Goal: Information Seeking & Learning: Learn about a topic

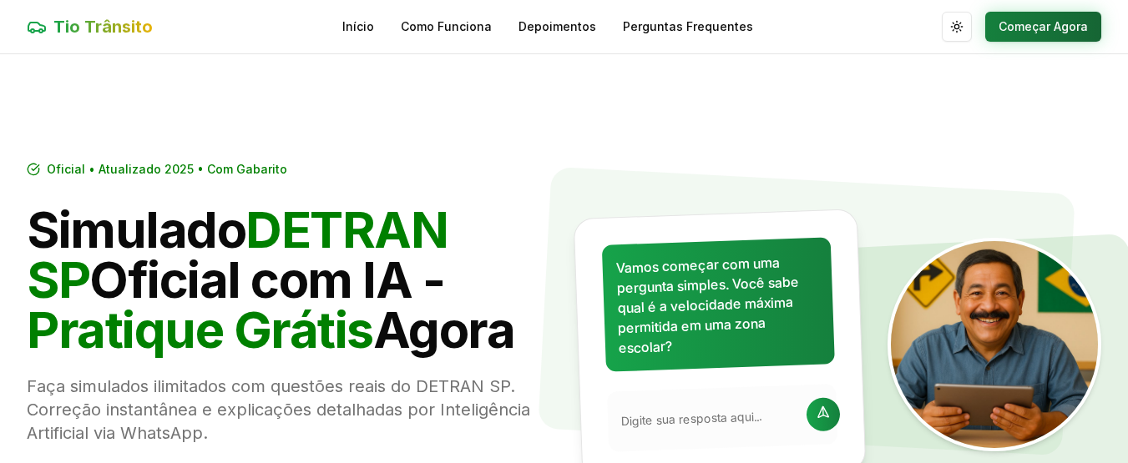
click at [1019, 29] on button "Começar Agora" at bounding box center [1043, 27] width 116 height 30
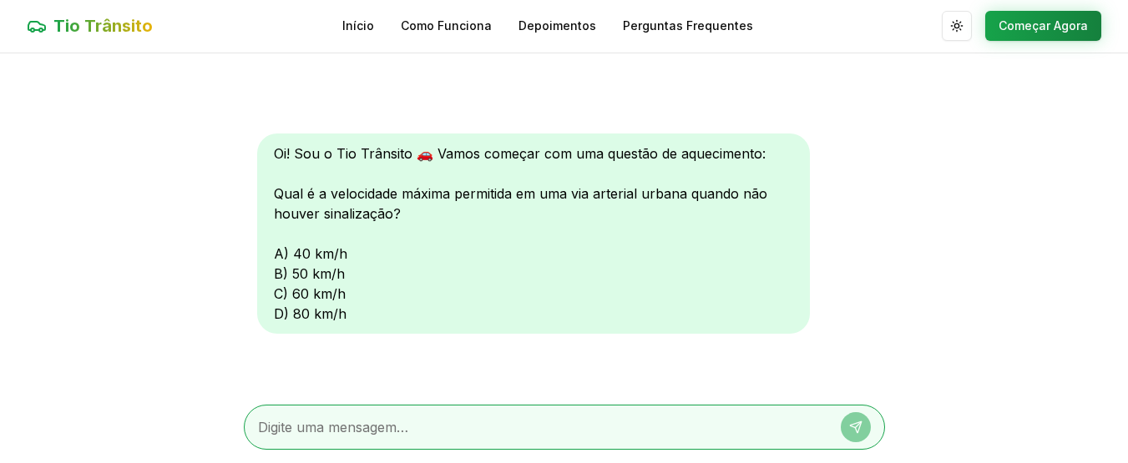
click at [292, 297] on div "Oi! Sou o Tio Trânsito 🚗 Vamos começar com uma questão de aquecimento: Qual é a…" at bounding box center [533, 234] width 553 height 200
click at [377, 418] on textarea at bounding box center [541, 427] width 566 height 20
type textarea "c"
click at [852, 425] on icon at bounding box center [855, 427] width 11 height 11
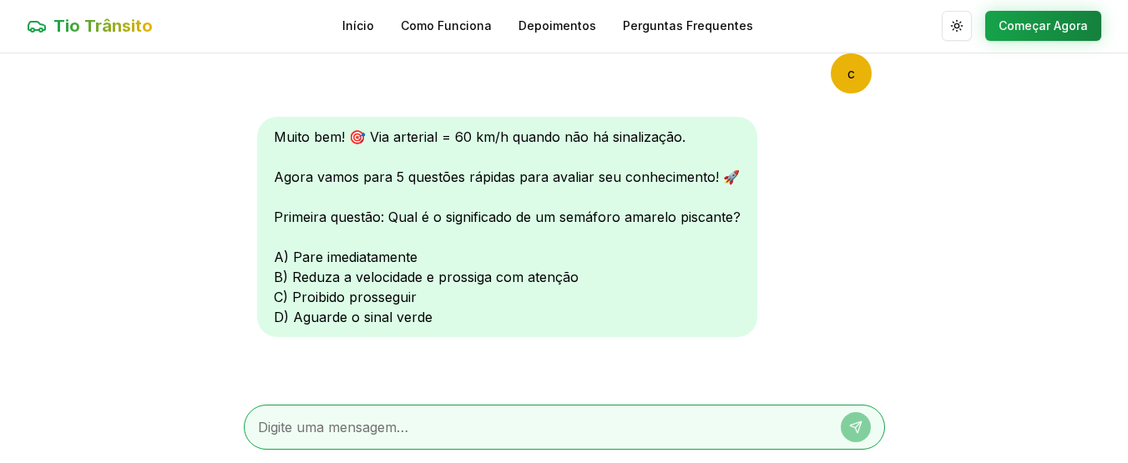
scroll to position [306, 0]
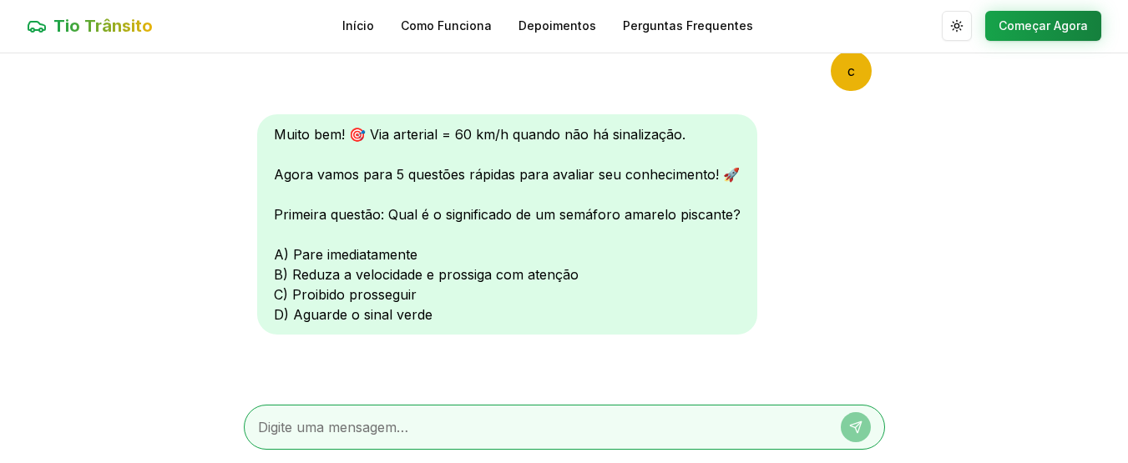
click at [316, 435] on textarea at bounding box center [541, 427] width 566 height 20
type textarea "d"
click at [861, 423] on icon at bounding box center [855, 427] width 11 height 11
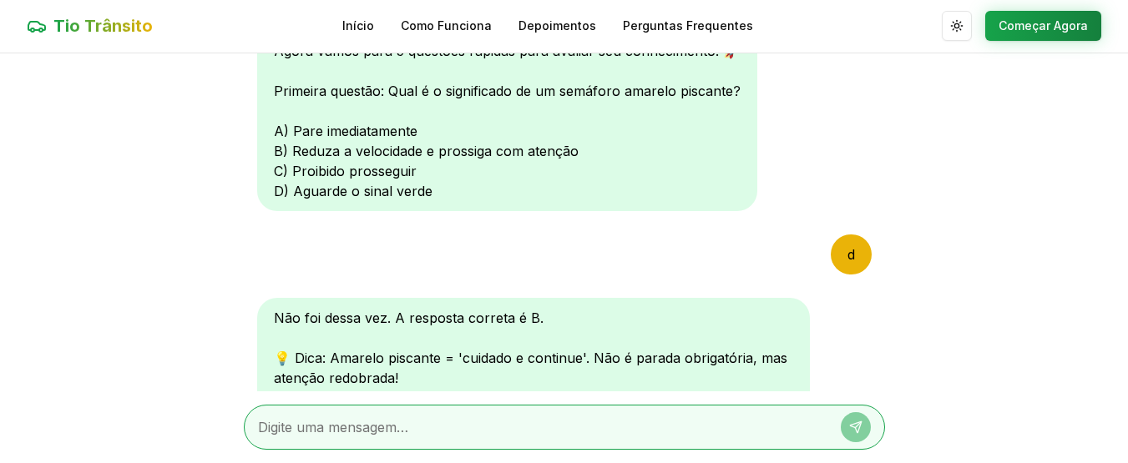
scroll to position [740, 0]
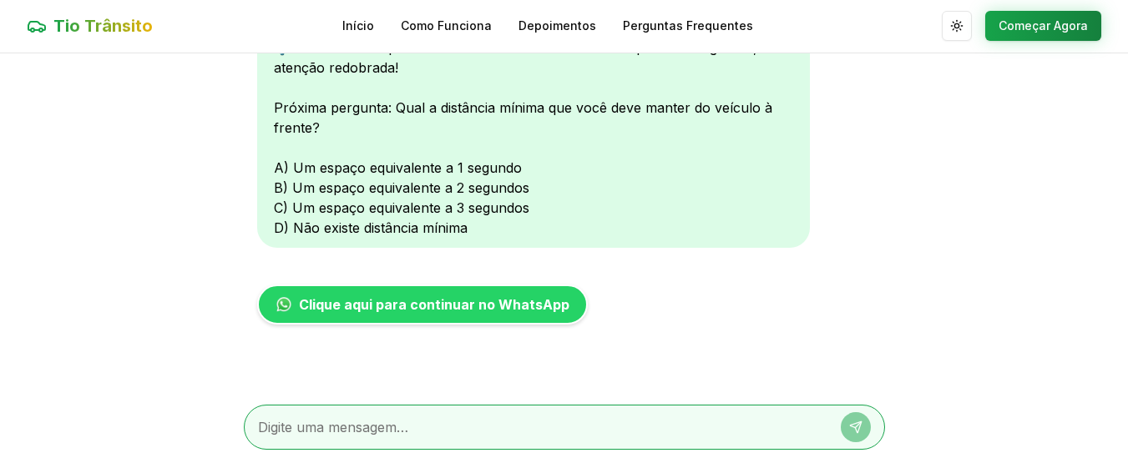
click at [346, 421] on textarea at bounding box center [541, 427] width 566 height 20
type textarea "c"
click at [859, 427] on icon at bounding box center [855, 427] width 11 height 11
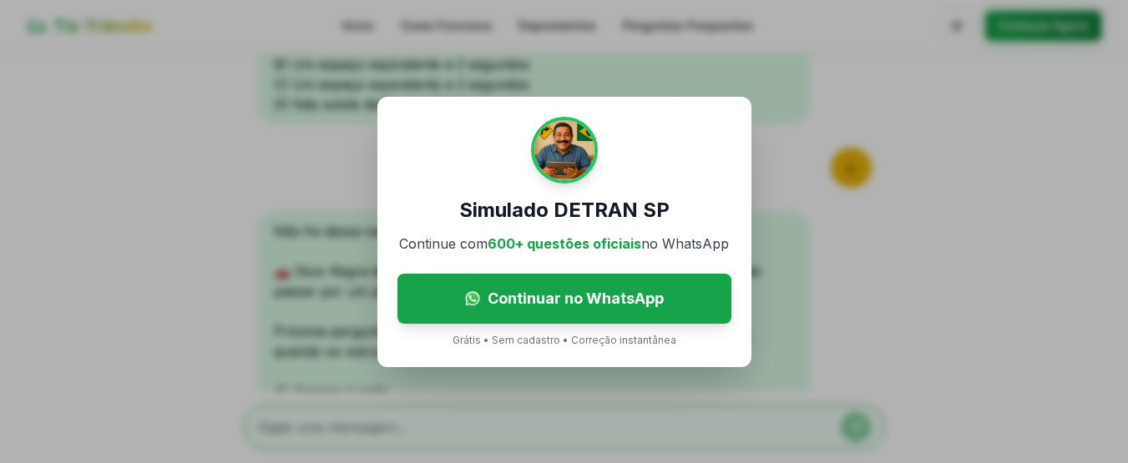
scroll to position [1088, 0]
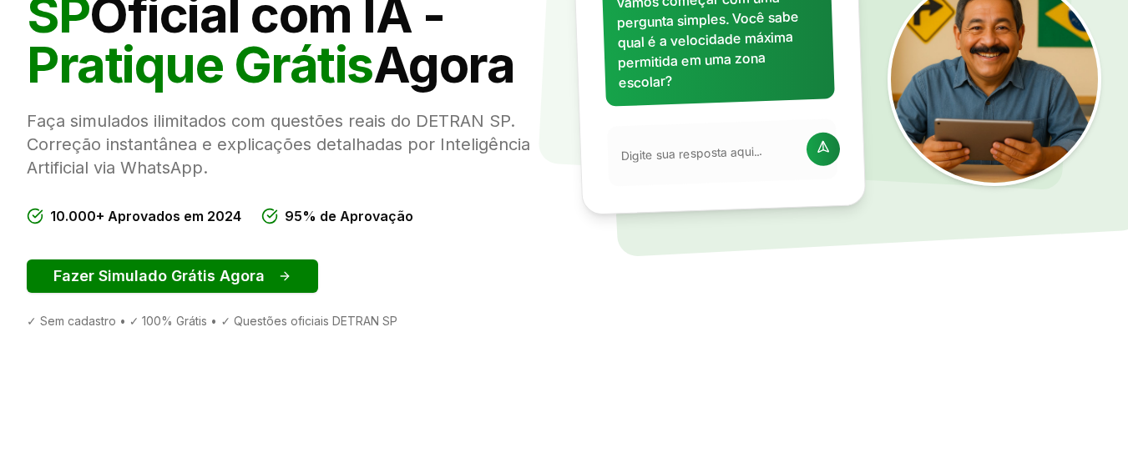
scroll to position [301, 0]
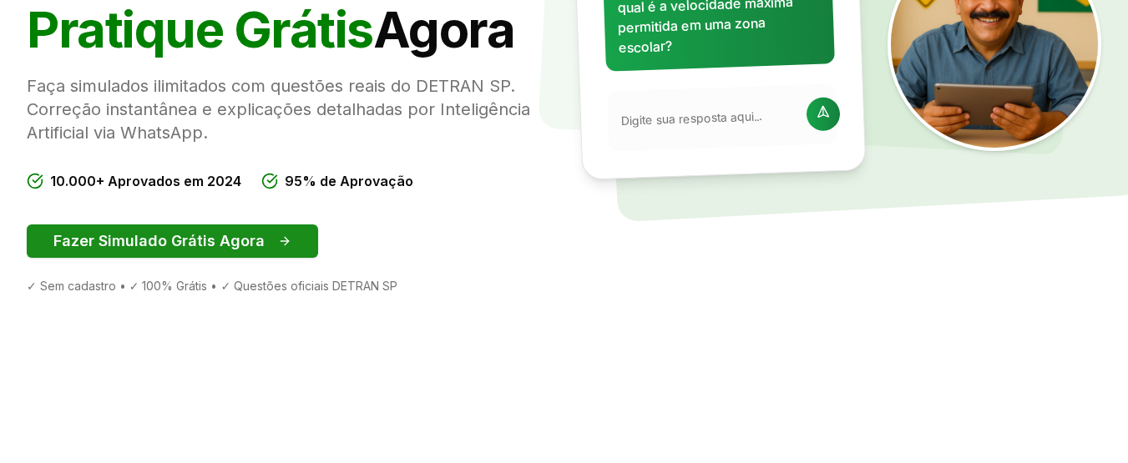
click at [154, 242] on button "Fazer Simulado Grátis Agora" at bounding box center [172, 241] width 291 height 33
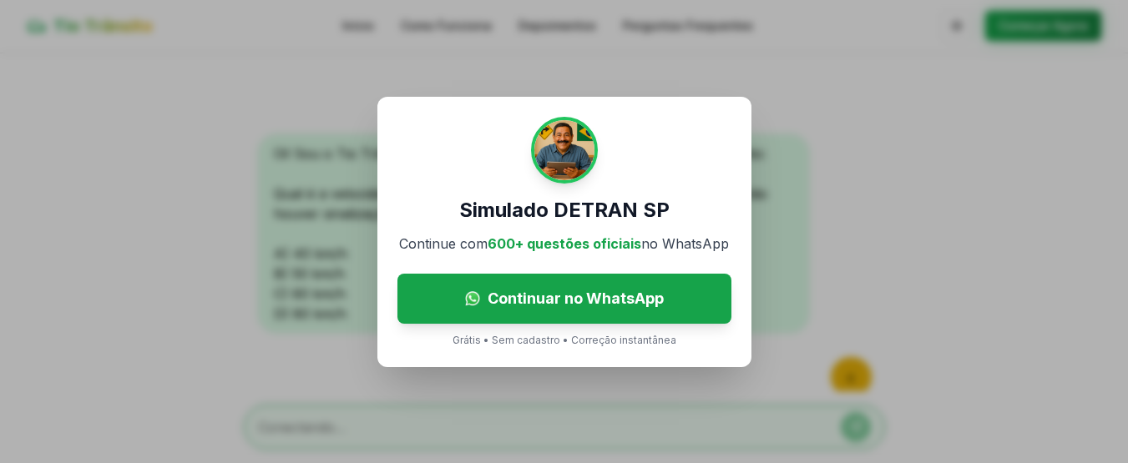
scroll to position [1088, 0]
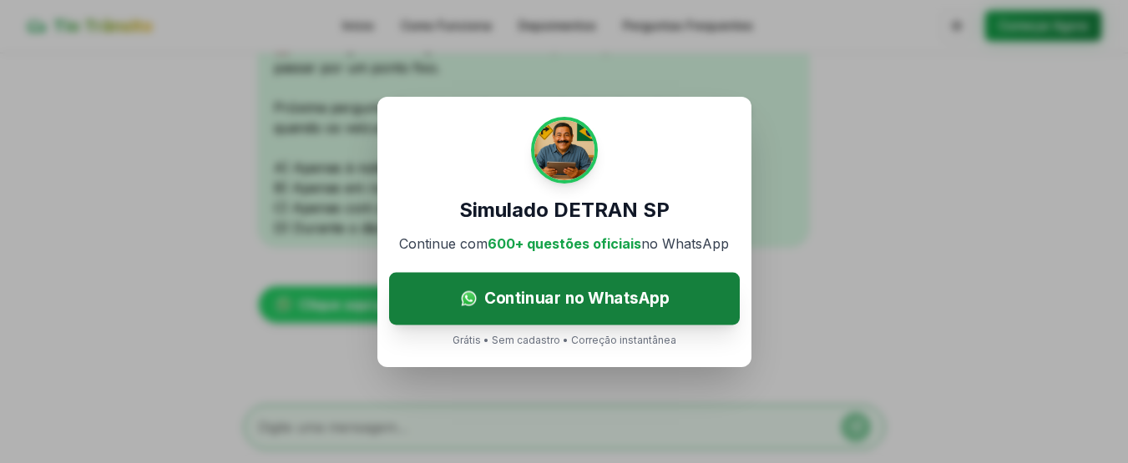
click at [625, 307] on span "Continuar no WhatsApp" at bounding box center [575, 298] width 185 height 24
